Goal: Task Accomplishment & Management: Manage account settings

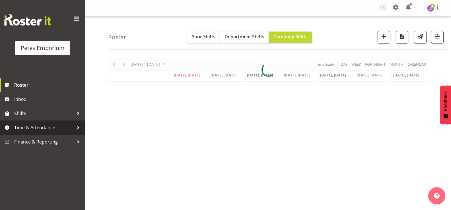
click at [26, 128] on span "Time & Attendance" at bounding box center [44, 128] width 60 height 9
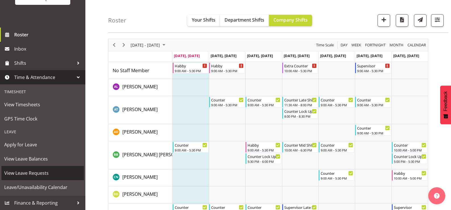
scroll to position [28, 0]
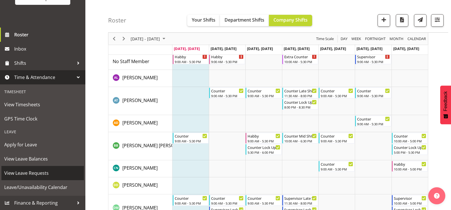
click at [40, 174] on span "View Leave Requests" at bounding box center [42, 173] width 77 height 9
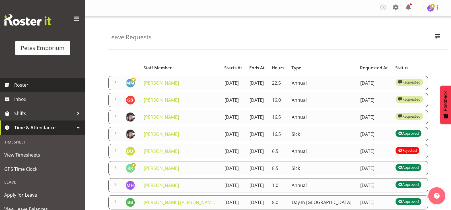
click at [33, 84] on span "Roster" at bounding box center [48, 85] width 68 height 9
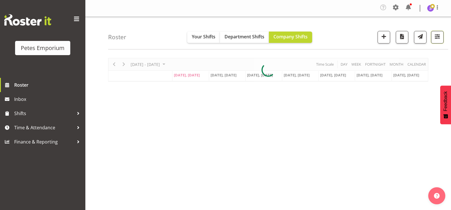
click at [439, 40] on span "button" at bounding box center [437, 36] width 7 height 7
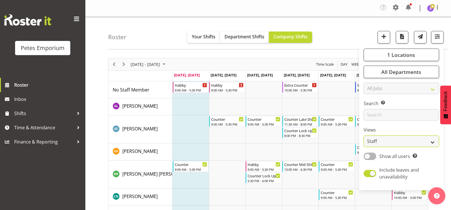
click at [436, 144] on select "Staff Role Shift - Horizontal Shift - Vertical Staff - Location" at bounding box center [401, 141] width 75 height 11
select select "shift"
click at [364, 136] on select "Staff Role Shift - Horizontal Shift - Vertical Staff - Location" at bounding box center [401, 141] width 75 height 11
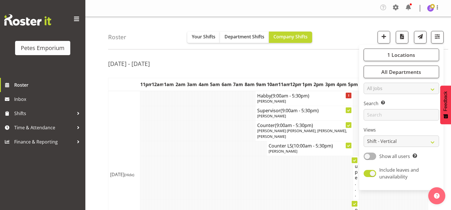
click at [208, 134] on td at bounding box center [207, 131] width 3 height 20
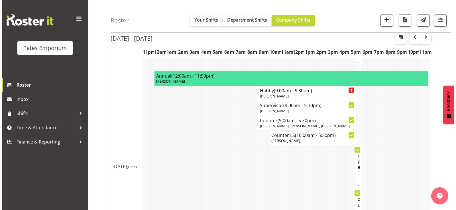
scroll to position [171, 0]
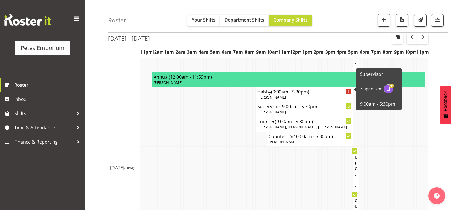
click at [270, 95] on span "[PERSON_NAME]" at bounding box center [271, 97] width 29 height 5
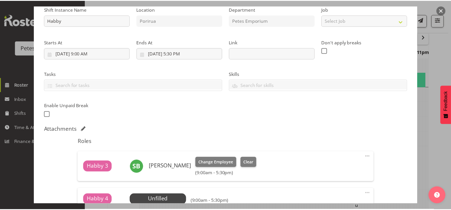
scroll to position [142, 0]
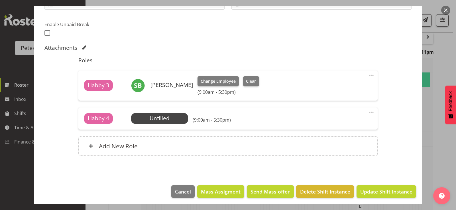
click at [437, 151] on div at bounding box center [228, 105] width 456 height 210
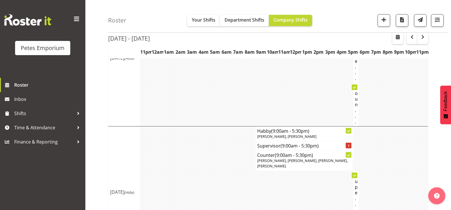
scroll to position [803, 0]
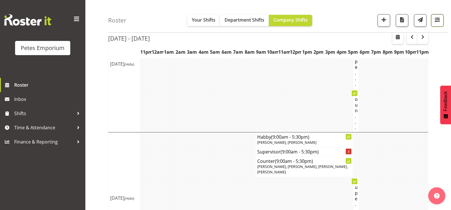
click at [438, 21] on span "button" at bounding box center [437, 19] width 7 height 7
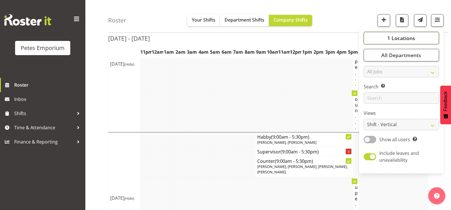
click at [388, 38] on button "1 Locations" at bounding box center [401, 38] width 75 height 13
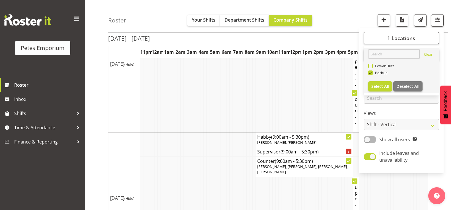
click at [369, 65] on span at bounding box center [371, 66] width 5 height 5
click at [369, 65] on input "Lower Hutt" at bounding box center [371, 66] width 4 height 4
checkbox input "true"
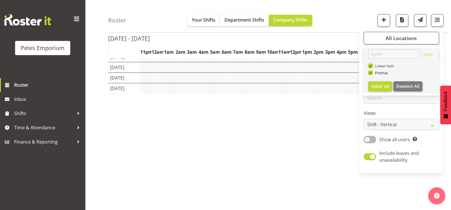
scroll to position [71, 0]
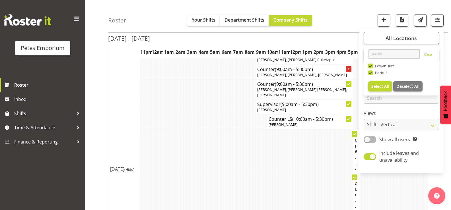
scroll to position [803, 0]
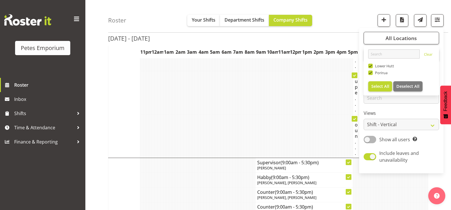
click at [267, 96] on td at bounding box center [265, 93] width 3 height 44
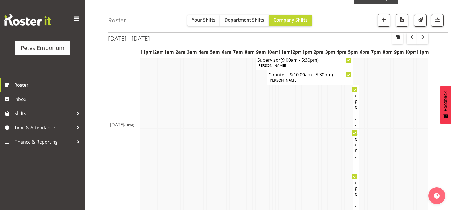
scroll to position [114, 0]
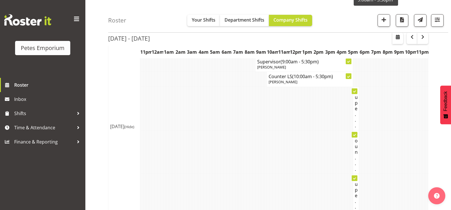
click at [230, 107] on td at bounding box center [231, 109] width 3 height 44
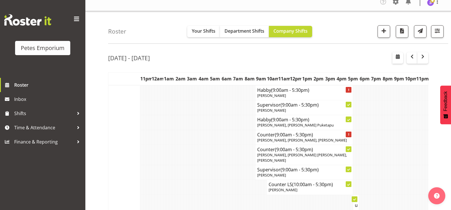
scroll to position [0, 0]
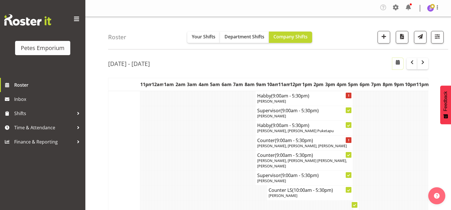
click at [398, 64] on span "button" at bounding box center [398, 62] width 7 height 7
select select "8"
select select "2025"
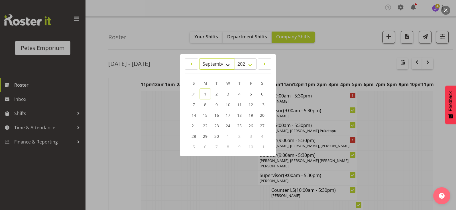
click at [227, 65] on select "January February March April May June July August September October November De…" at bounding box center [216, 63] width 35 height 11
select select "9"
click at [199, 58] on select "January February March April May June July August September October November De…" at bounding box center [216, 63] width 35 height 11
click at [195, 115] on span "12" at bounding box center [193, 115] width 5 height 5
click at [126, 138] on div at bounding box center [228, 105] width 456 height 210
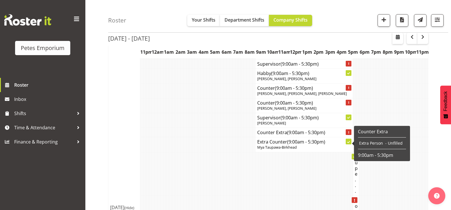
scroll to position [1595, 0]
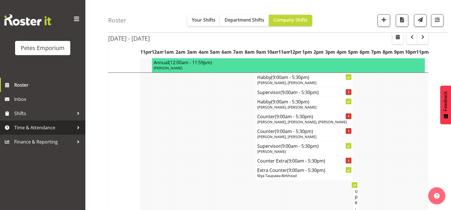
click at [38, 130] on span "Time & Attendance" at bounding box center [44, 128] width 60 height 9
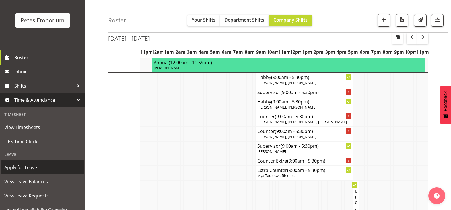
scroll to position [50, 0]
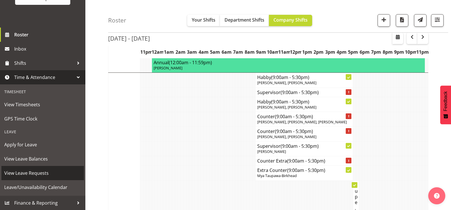
click at [40, 174] on span "View Leave Requests" at bounding box center [42, 173] width 77 height 9
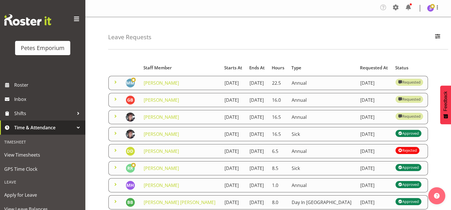
click at [116, 99] on span at bounding box center [115, 99] width 7 height 7
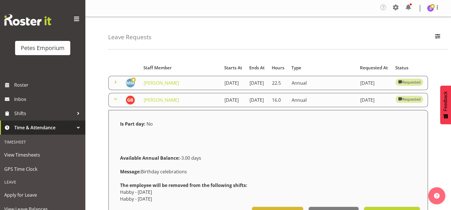
click at [115, 99] on span at bounding box center [115, 99] width 7 height 7
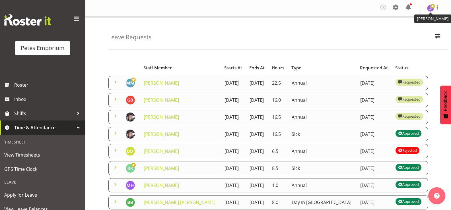
click at [430, 10] on img at bounding box center [431, 8] width 7 height 7
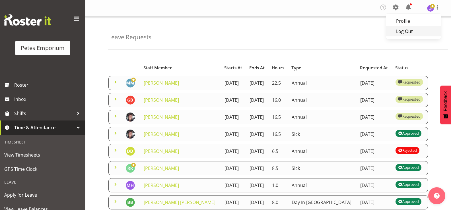
click at [410, 32] on link "Log Out" at bounding box center [414, 31] width 55 height 10
